Goal: Find specific page/section: Find specific page/section

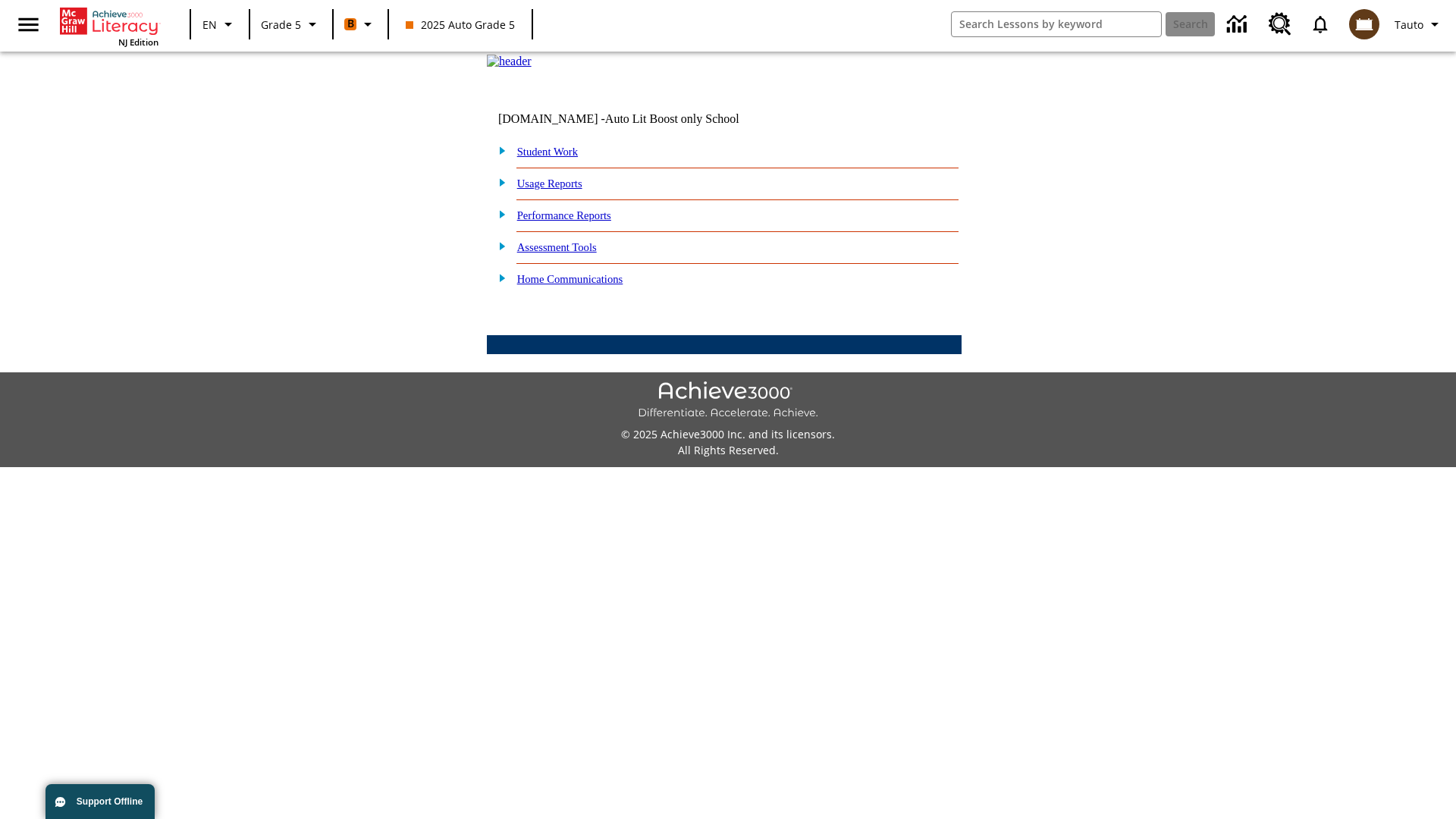
click at [558, 157] on link "Student Work" at bounding box center [547, 151] width 61 height 12
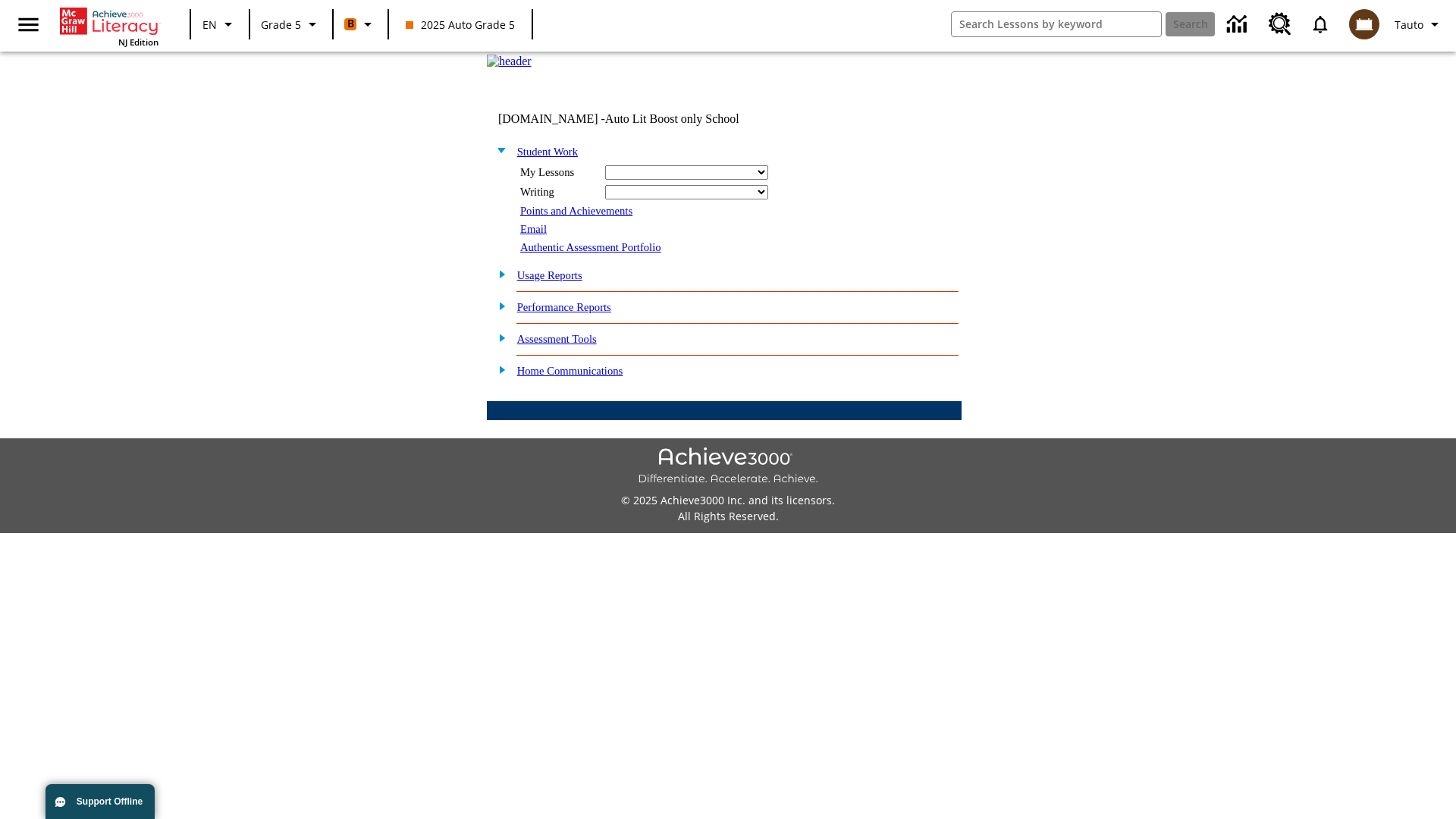
select select "/options/reports/?report_id=12&atype=1&section=2"
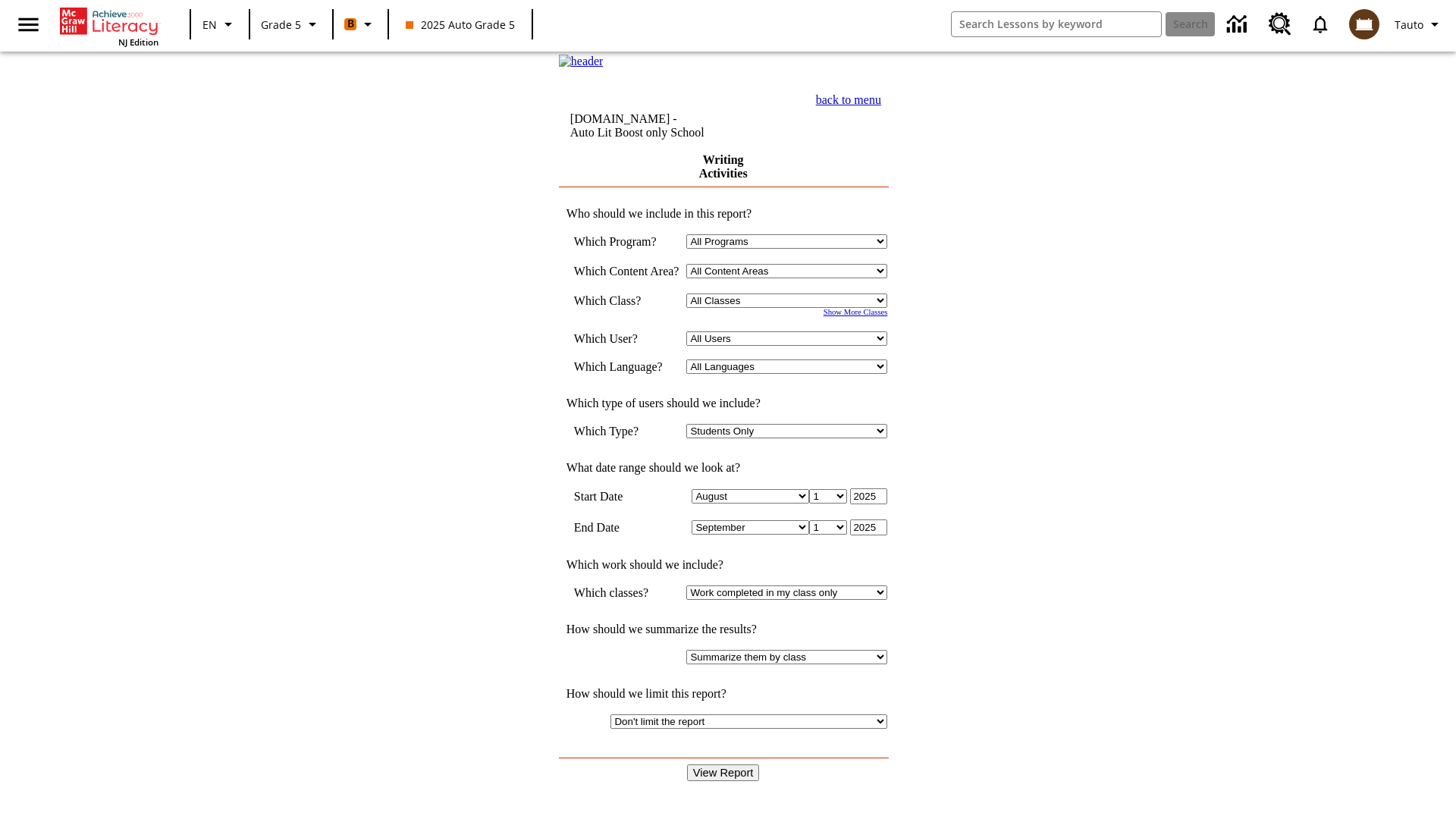
select select "11133131"
